Goal: Task Accomplishment & Management: Use online tool/utility

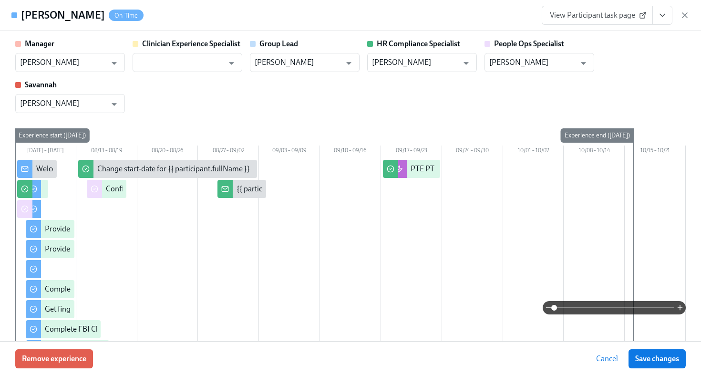
scroll to position [192, 0]
click at [686, 16] on icon "button" at bounding box center [685, 15] width 10 height 10
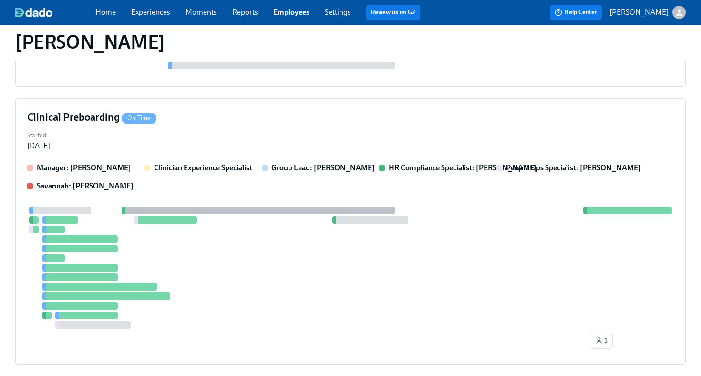
click at [286, 10] on link "Employees" at bounding box center [291, 12] width 36 height 9
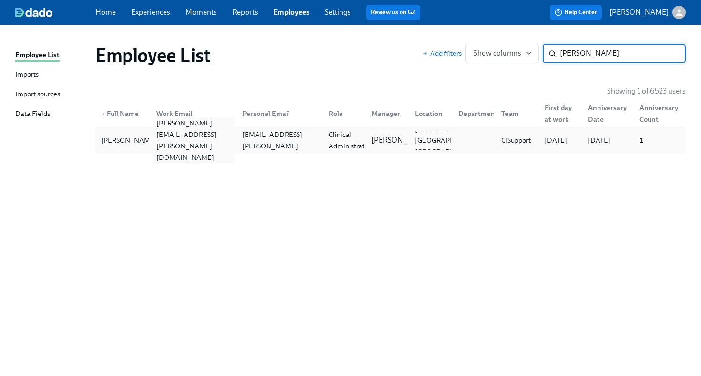
type input "alicia lash"
click at [208, 147] on div "alicia.lashley@charliehealth.com" at bounding box center [192, 140] width 86 height 19
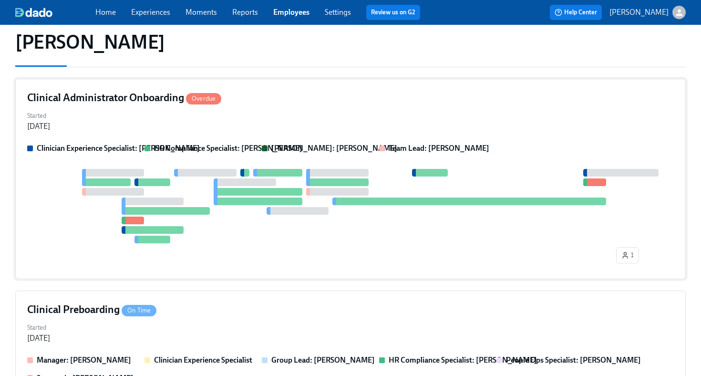
scroll to position [80, 0]
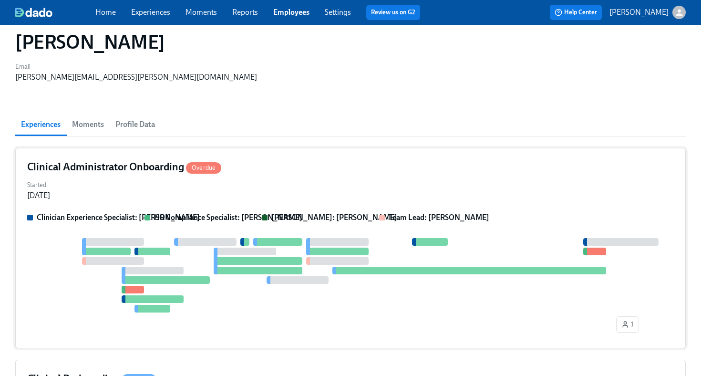
click at [285, 271] on div "1" at bounding box center [350, 287] width 647 height 98
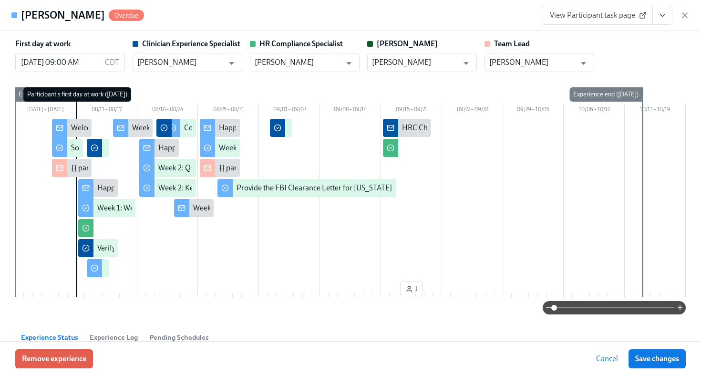
click at [665, 17] on icon "View task page" at bounding box center [663, 15] width 10 height 10
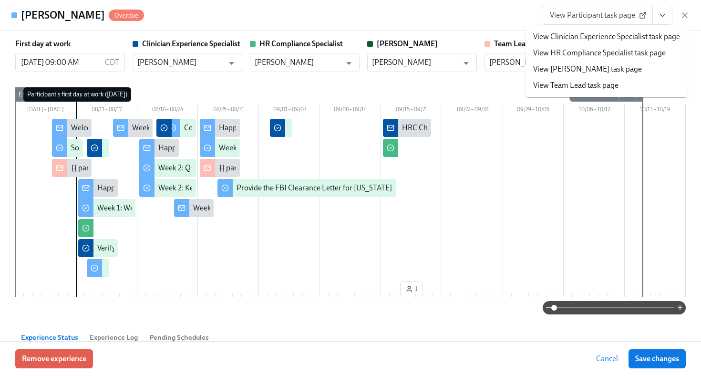
click at [633, 58] on link "View HR Compliance Specialist task page" at bounding box center [599, 53] width 133 height 10
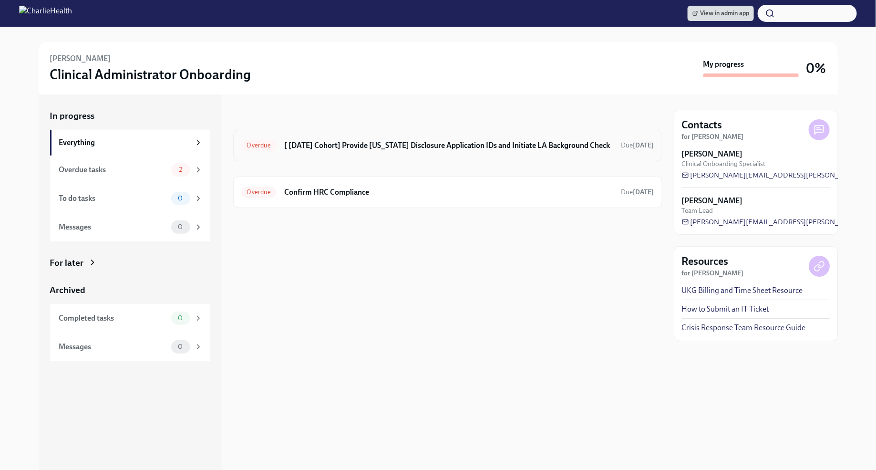
click at [507, 145] on h6 "[ [DATE] Cohort] Provide [US_STATE] Disclosure Application IDs and Initiate LA …" at bounding box center [449, 145] width 330 height 10
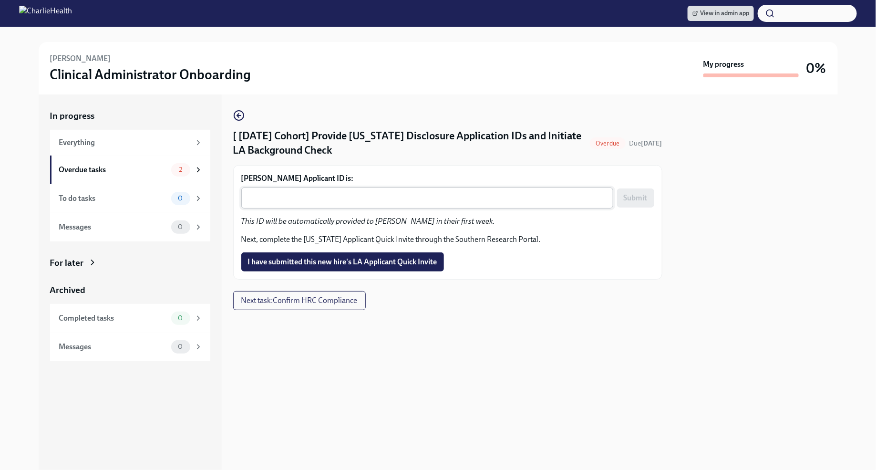
click at [396, 196] on textarea "[PERSON_NAME] Applicant ID is:" at bounding box center [427, 197] width 361 height 11
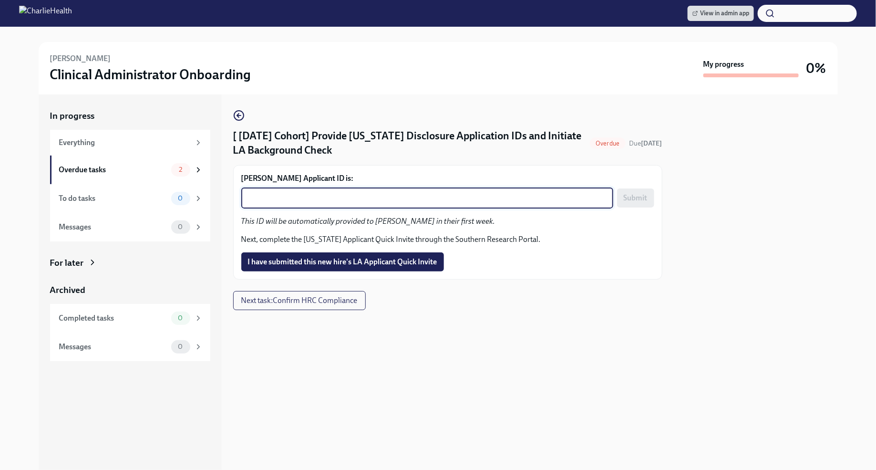
paste textarea "1251258"
type textarea "1251258"
click at [413, 264] on span "I have submitted this new hire's LA Applicant Quick Invite" at bounding box center [342, 262] width 189 height 10
